Goal: Information Seeking & Learning: Learn about a topic

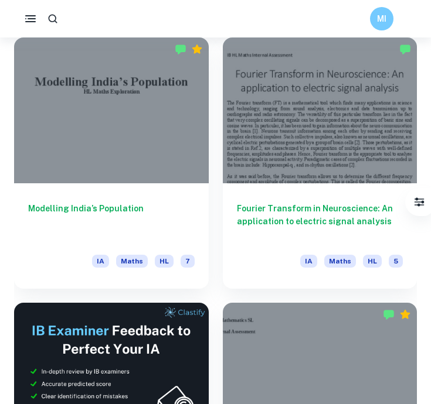
scroll to position [333, 0]
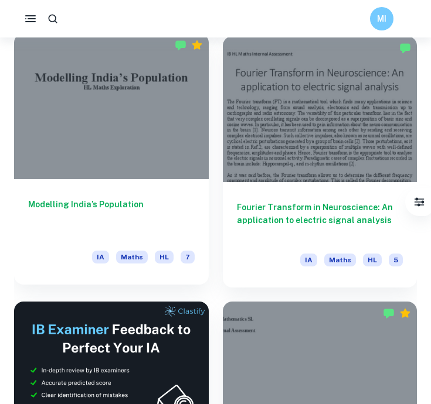
click at [170, 159] on div at bounding box center [111, 106] width 194 height 146
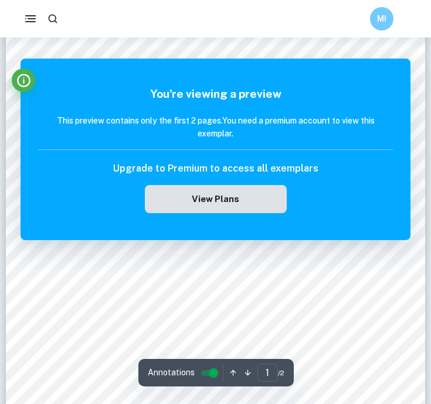
scroll to position [243, 0]
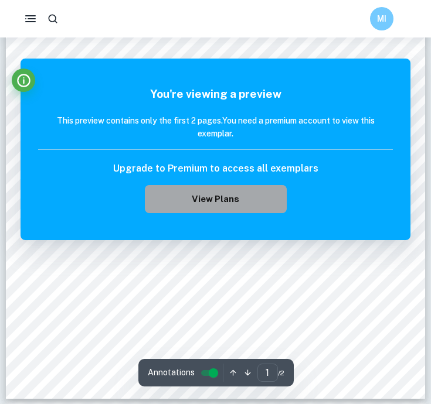
click at [252, 206] on button "View Plans" at bounding box center [216, 199] width 142 height 28
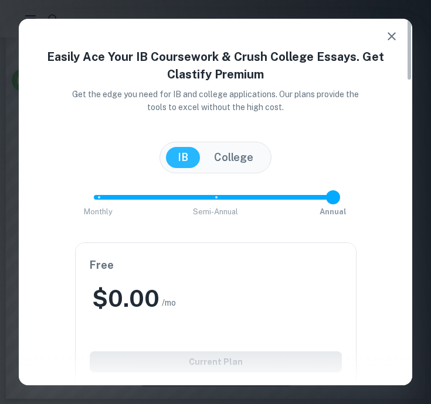
scroll to position [241, 0]
click at [398, 30] on button "button" at bounding box center [391, 36] width 23 height 23
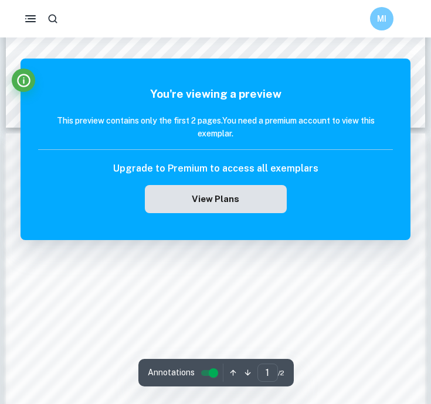
scroll to position [0, 0]
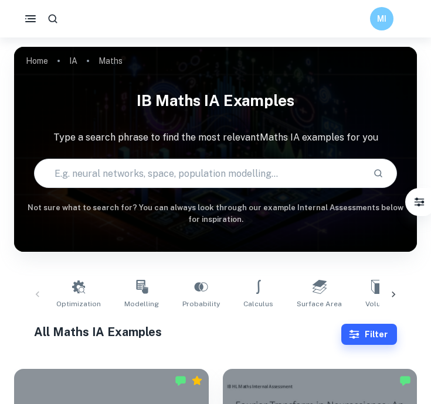
click at [210, 165] on input "text" at bounding box center [199, 173] width 328 height 33
type input "statistics"
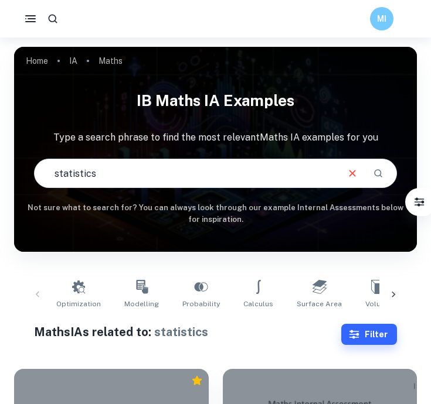
click at [180, 179] on input "statistics" at bounding box center [185, 173] width 301 height 33
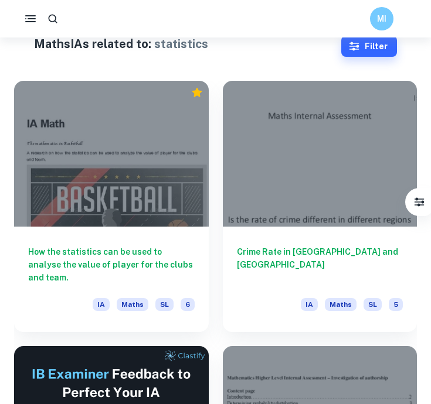
scroll to position [332, 0]
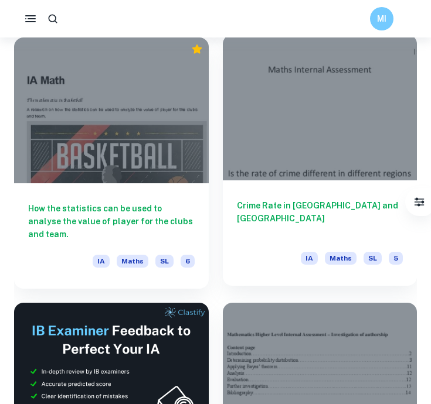
click at [308, 198] on div "Crime Rate in [GEOGRAPHIC_DATA] and [GEOGRAPHIC_DATA] [GEOGRAPHIC_DATA] Maths S…" at bounding box center [320, 232] width 194 height 105
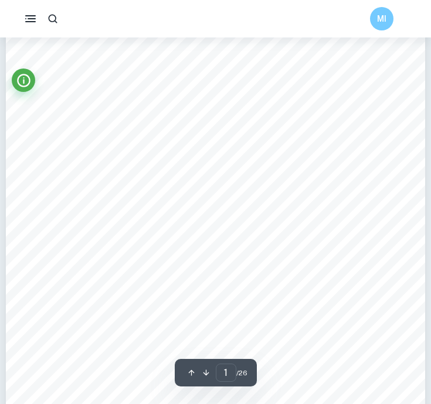
scroll to position [173, 0]
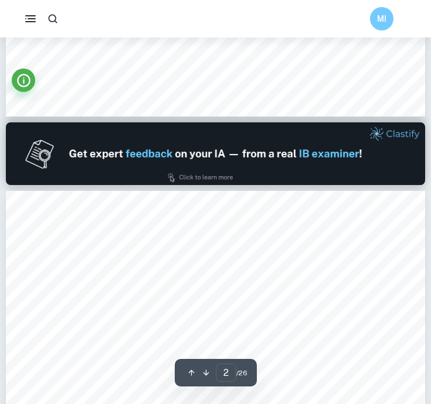
type input "1"
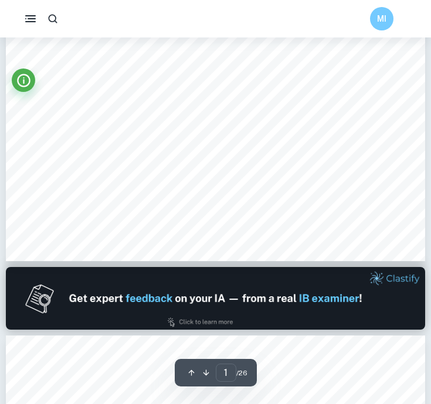
scroll to position [321, 0]
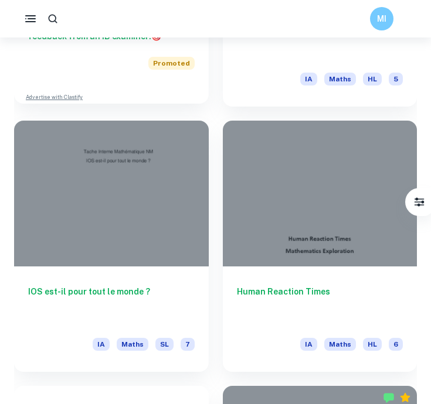
scroll to position [782, 0]
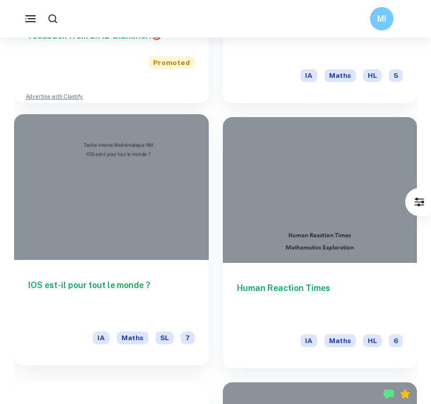
click at [139, 233] on div at bounding box center [111, 187] width 194 height 146
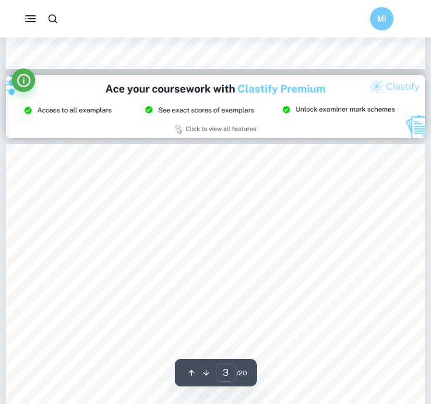
scroll to position [1142, 0]
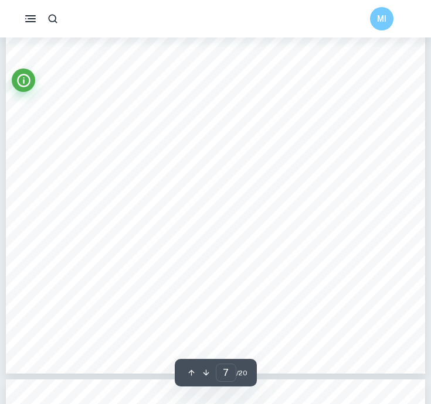
type input "8"
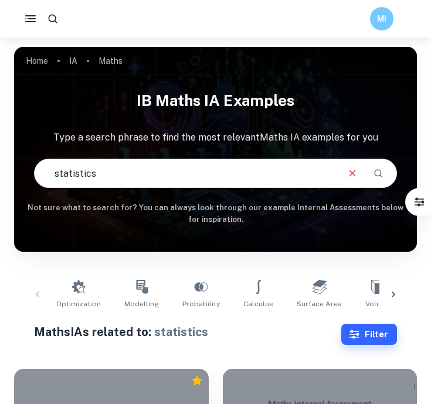
drag, startPoint x: 106, startPoint y: 183, endPoint x: 0, endPoint y: 166, distance: 107.3
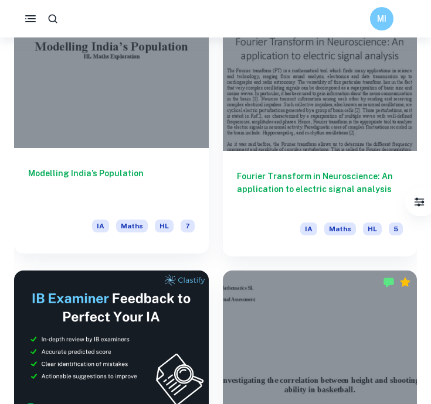
scroll to position [354, 0]
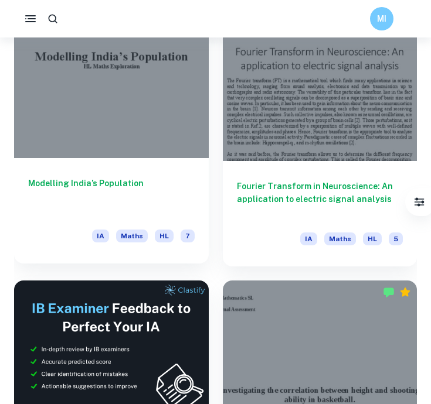
click at [140, 125] on div at bounding box center [111, 85] width 194 height 146
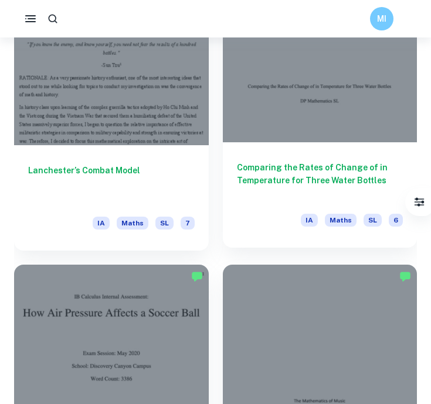
scroll to position [2229, 0]
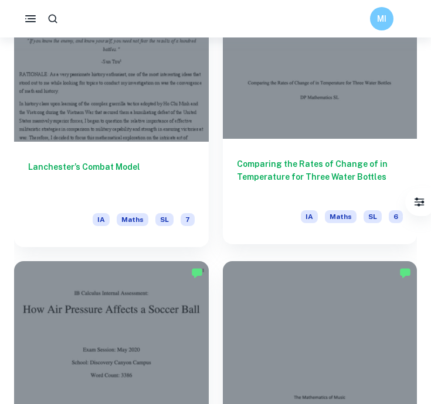
click at [281, 166] on h6 "Comparing the Rates of Change of in Temperature for Three Water Bottles" at bounding box center [320, 177] width 166 height 39
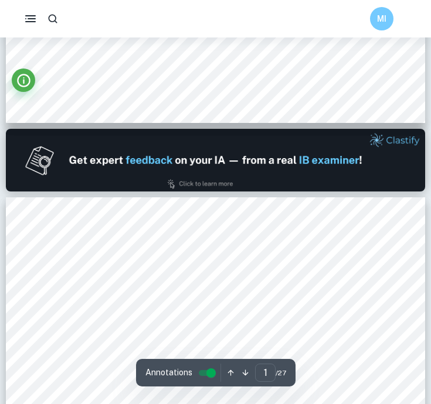
type input "2"
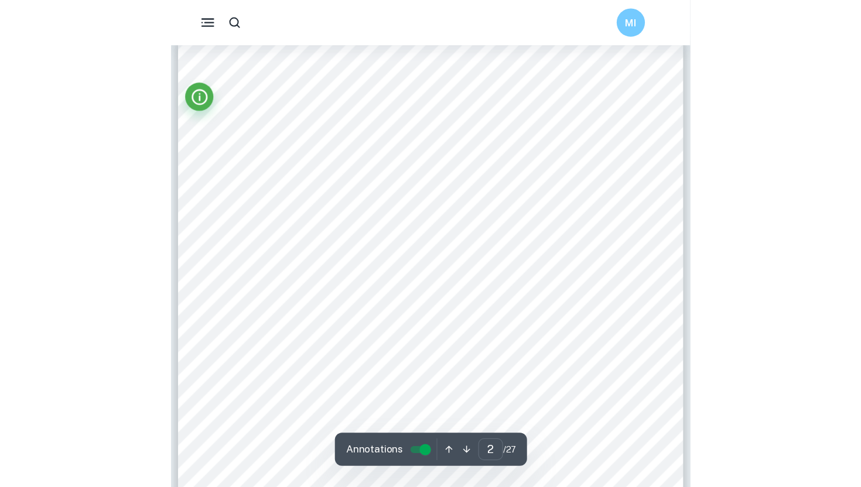
scroll to position [640, 0]
